Goal: Check status

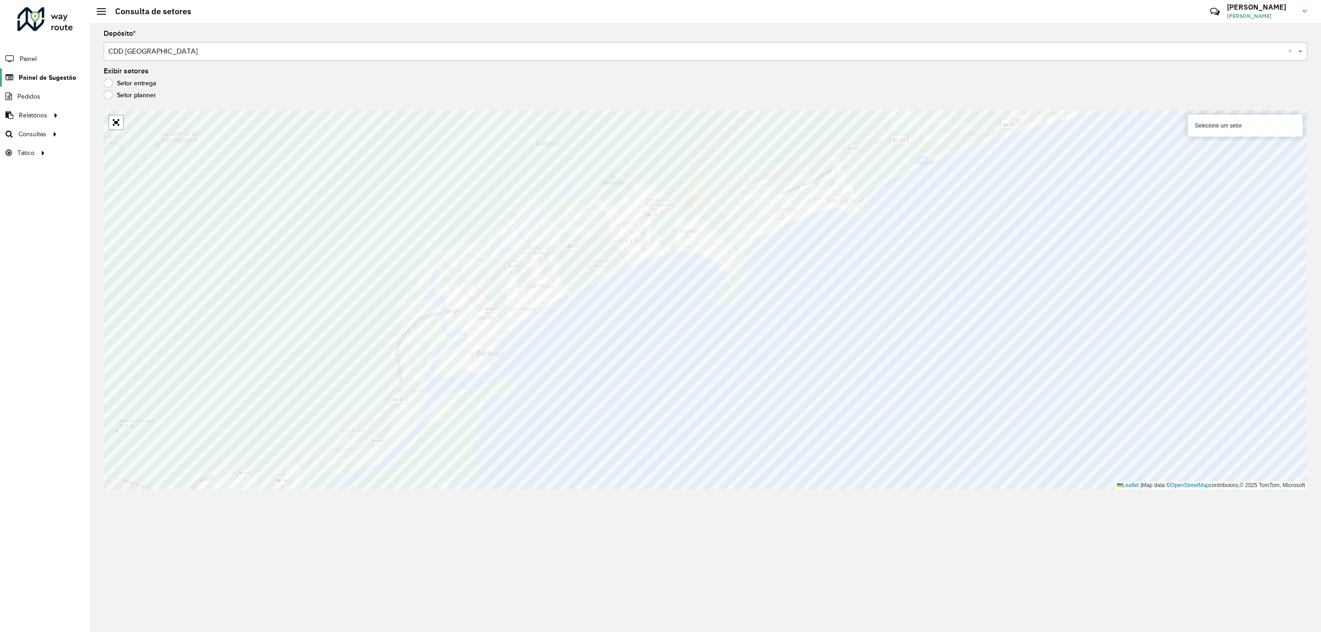
click at [29, 76] on span "Painel de Sugestão" at bounding box center [47, 78] width 57 height 10
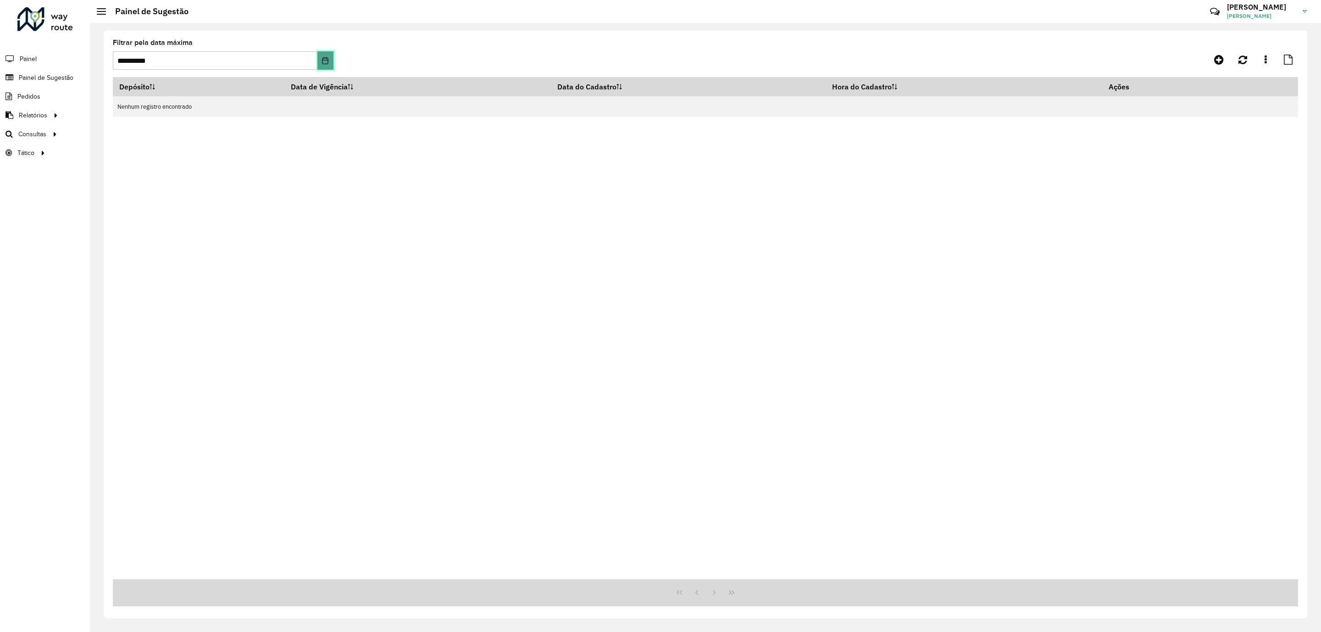
click at [321, 59] on button "Choose Date" at bounding box center [325, 60] width 16 height 18
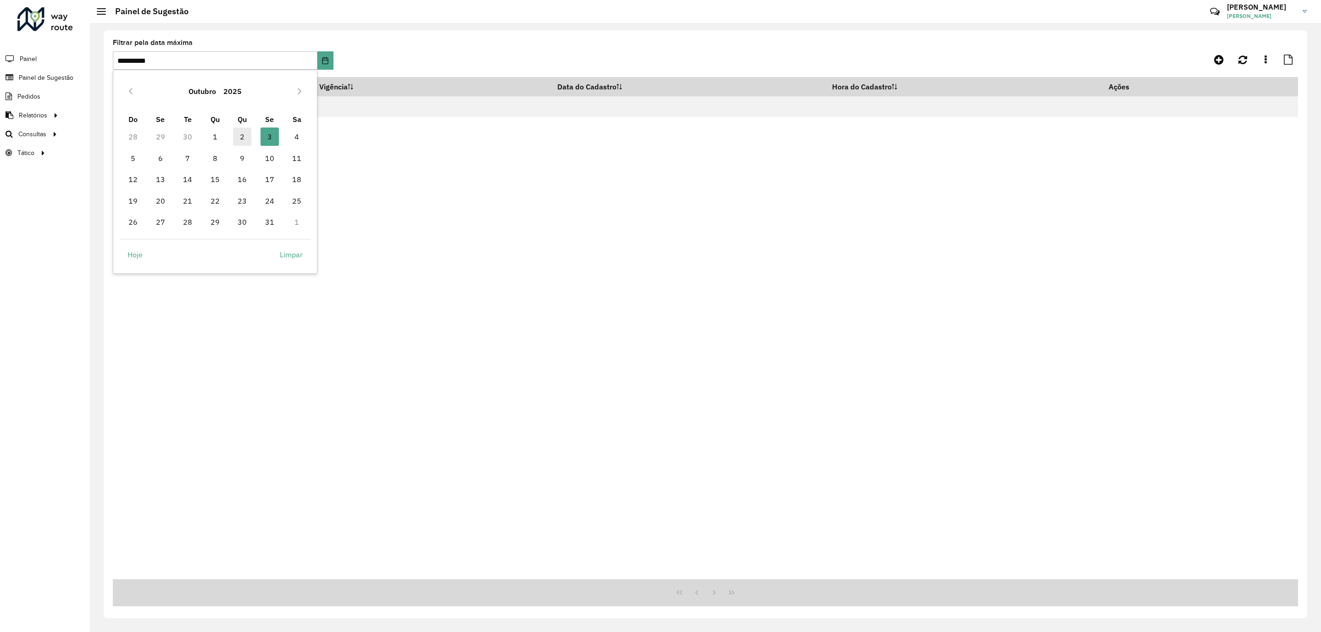
click at [246, 135] on span "2" at bounding box center [242, 137] width 18 height 18
type input "**********"
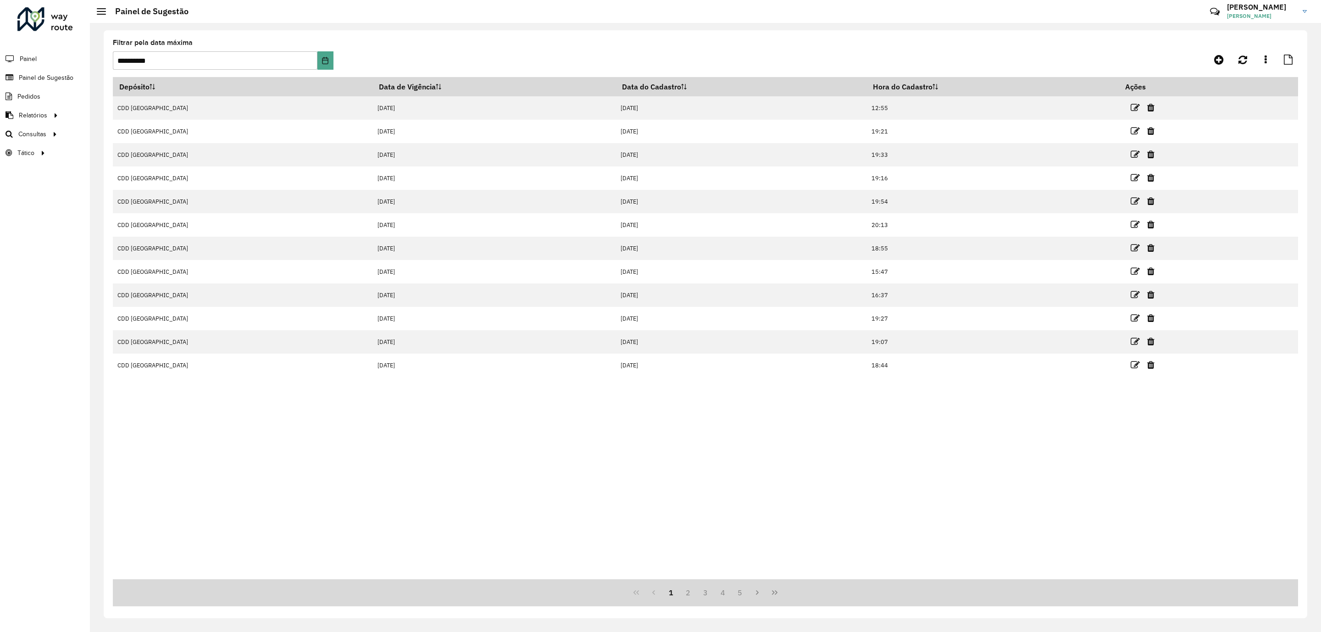
click at [784, 596] on div "1 2 3 4 5" at bounding box center [705, 592] width 1185 height 27
click at [776, 596] on icon "Last Page" at bounding box center [774, 592] width 7 height 7
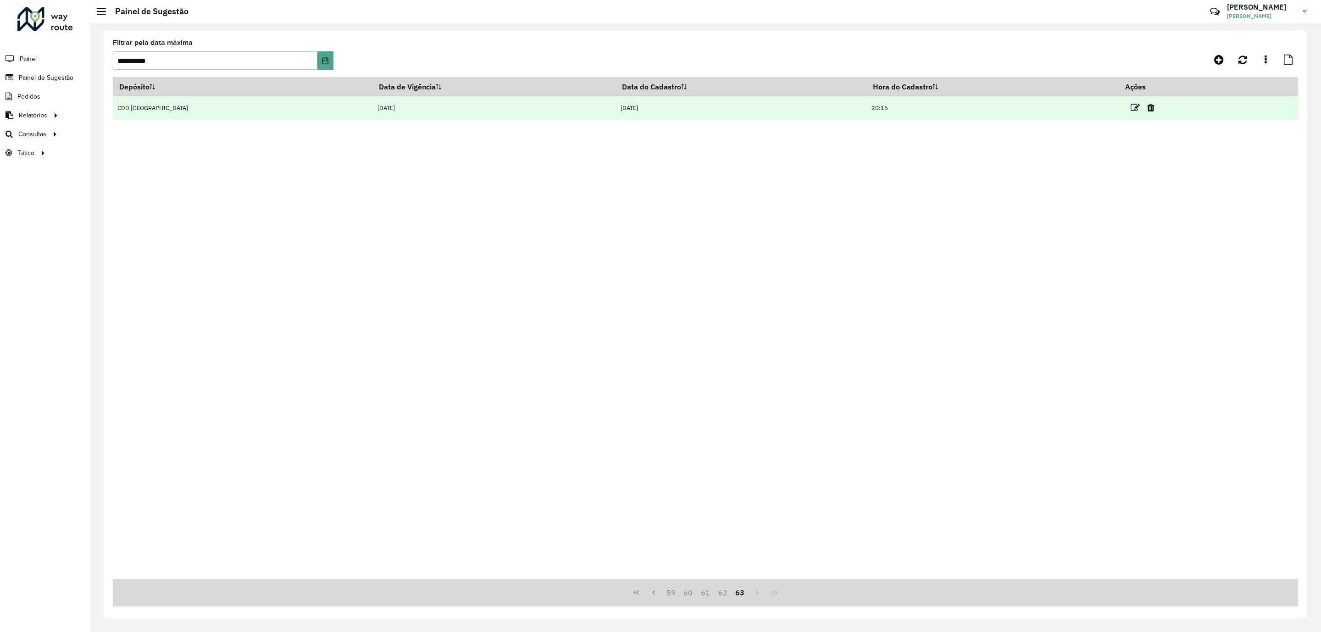
click at [1119, 115] on td at bounding box center [1146, 107] width 55 height 23
click at [1131, 105] on icon at bounding box center [1135, 107] width 9 height 9
